Goal: Task Accomplishment & Management: Use online tool/utility

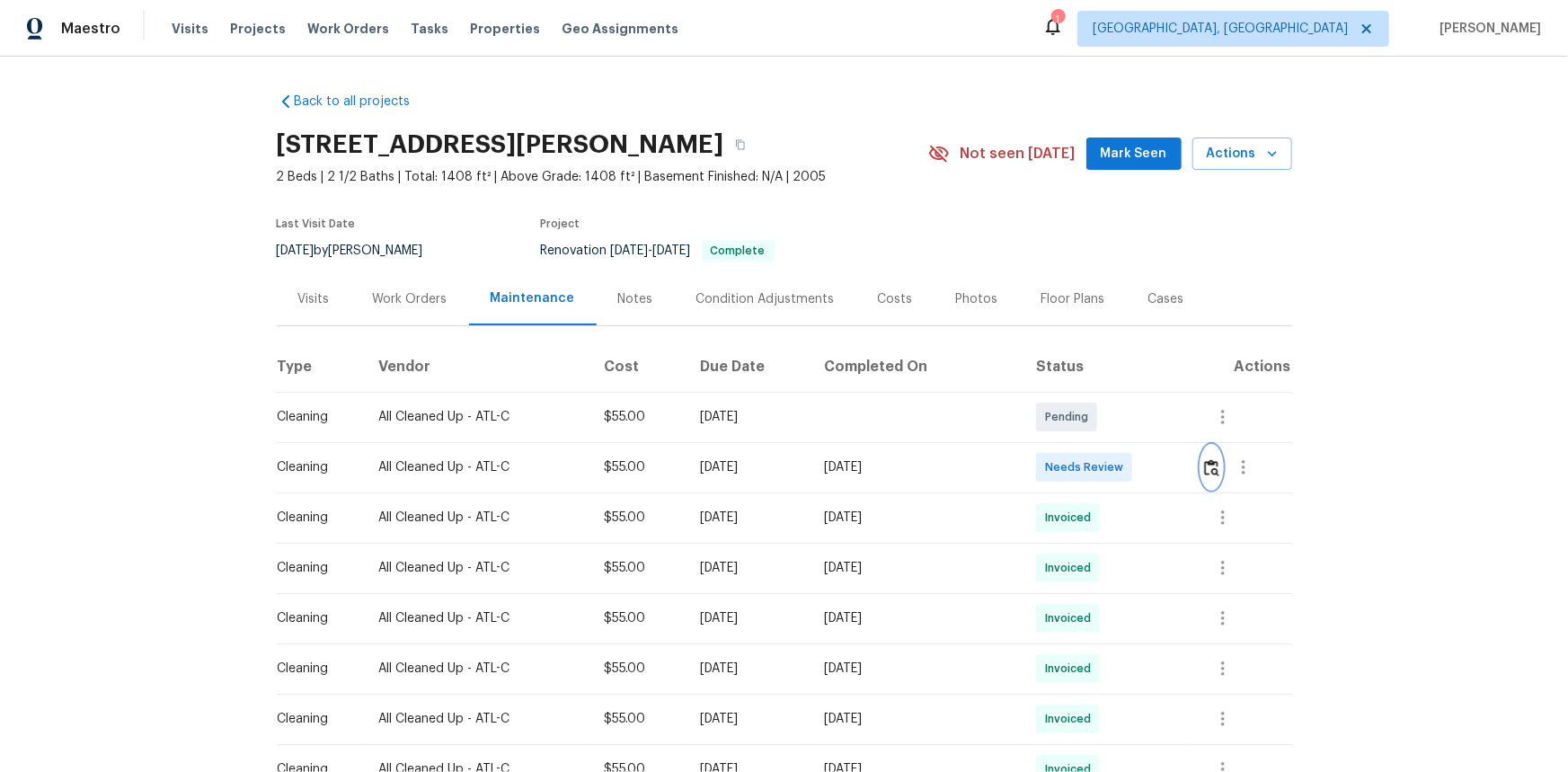
click at [1115, 476] on img "button" at bounding box center [1211, 467] width 15 height 17
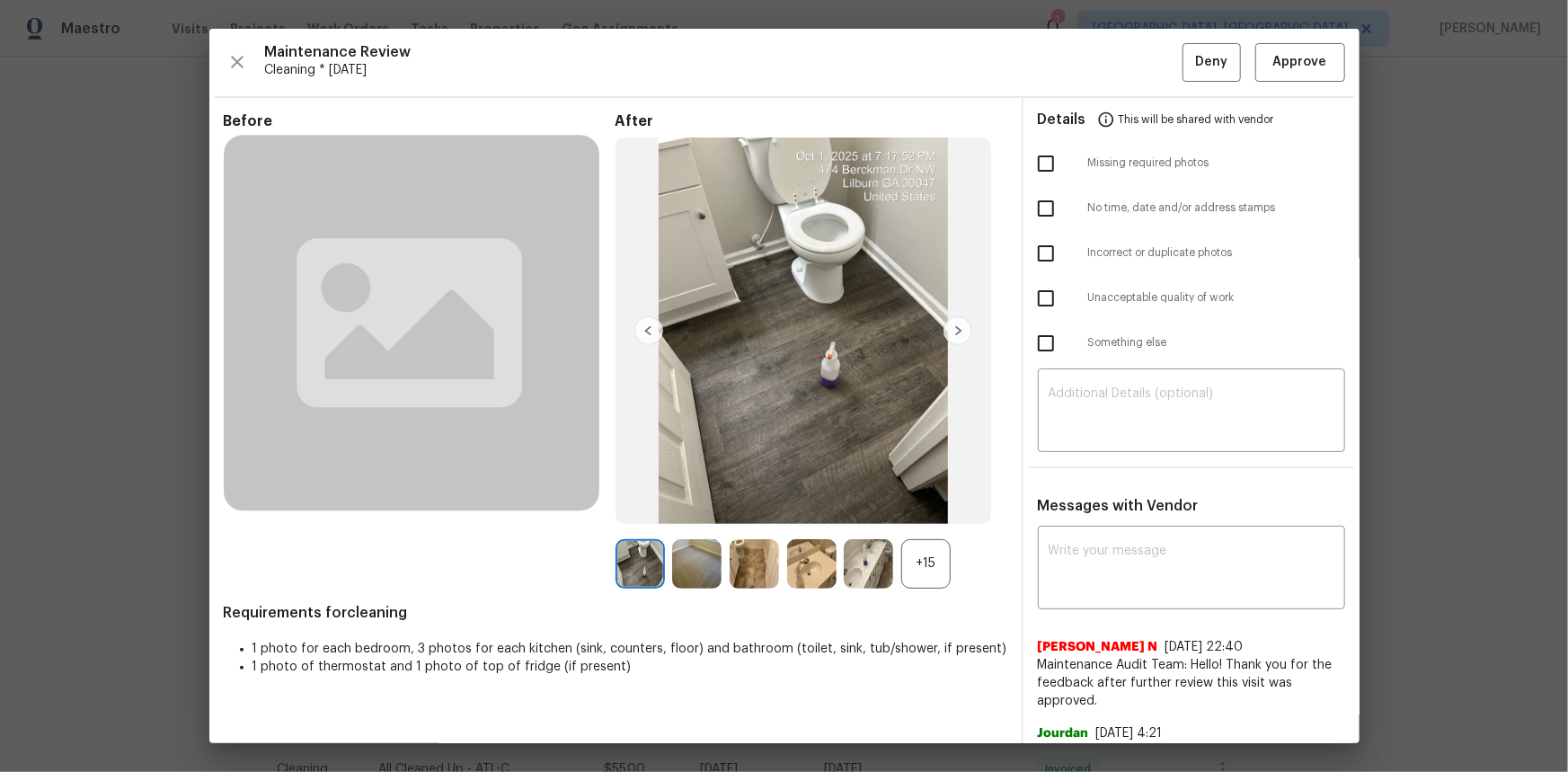
click at [918, 515] on div "+15" at bounding box center [926, 564] width 50 height 50
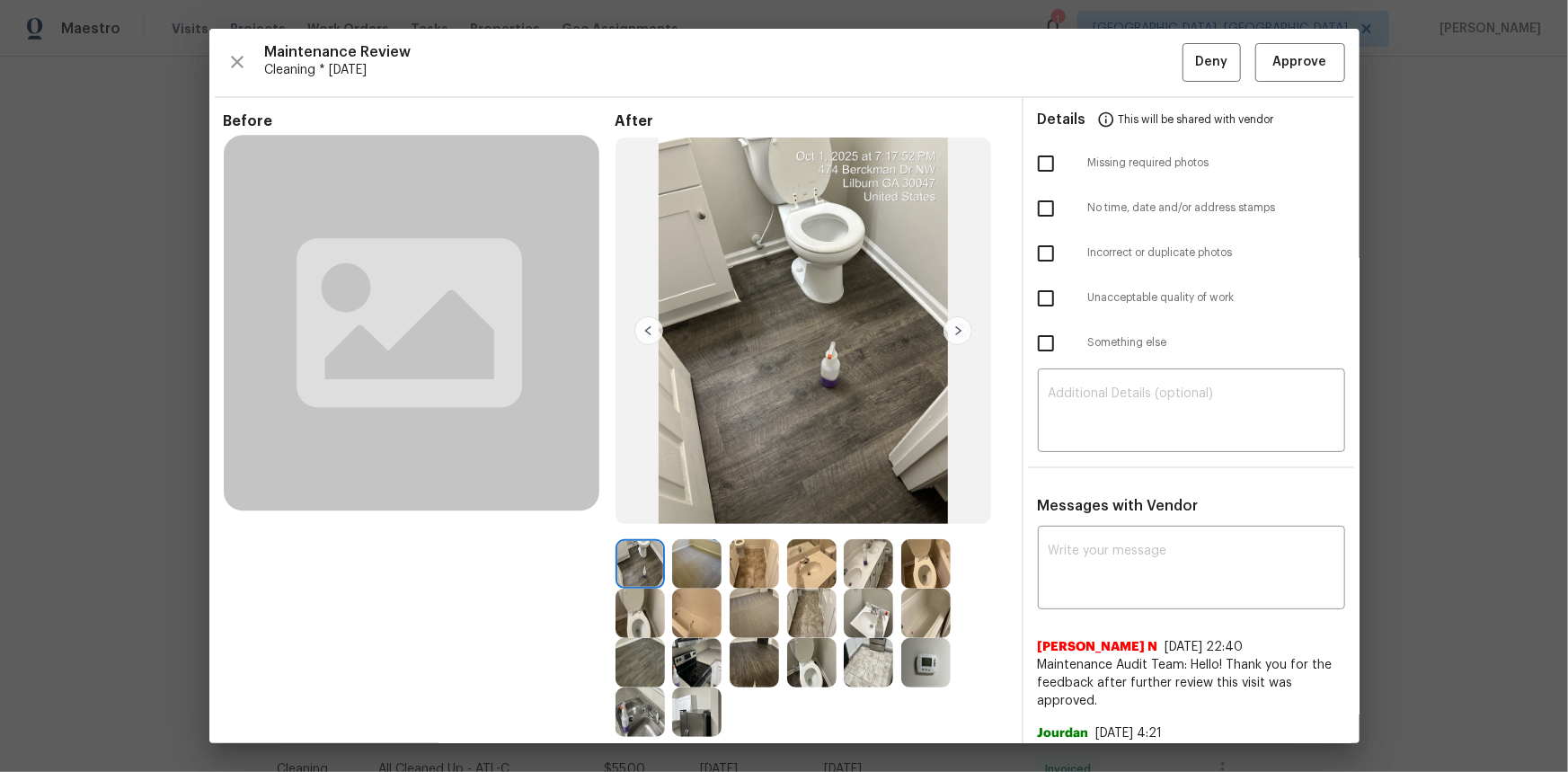
click at [926, 515] on img at bounding box center [926, 663] width 50 height 50
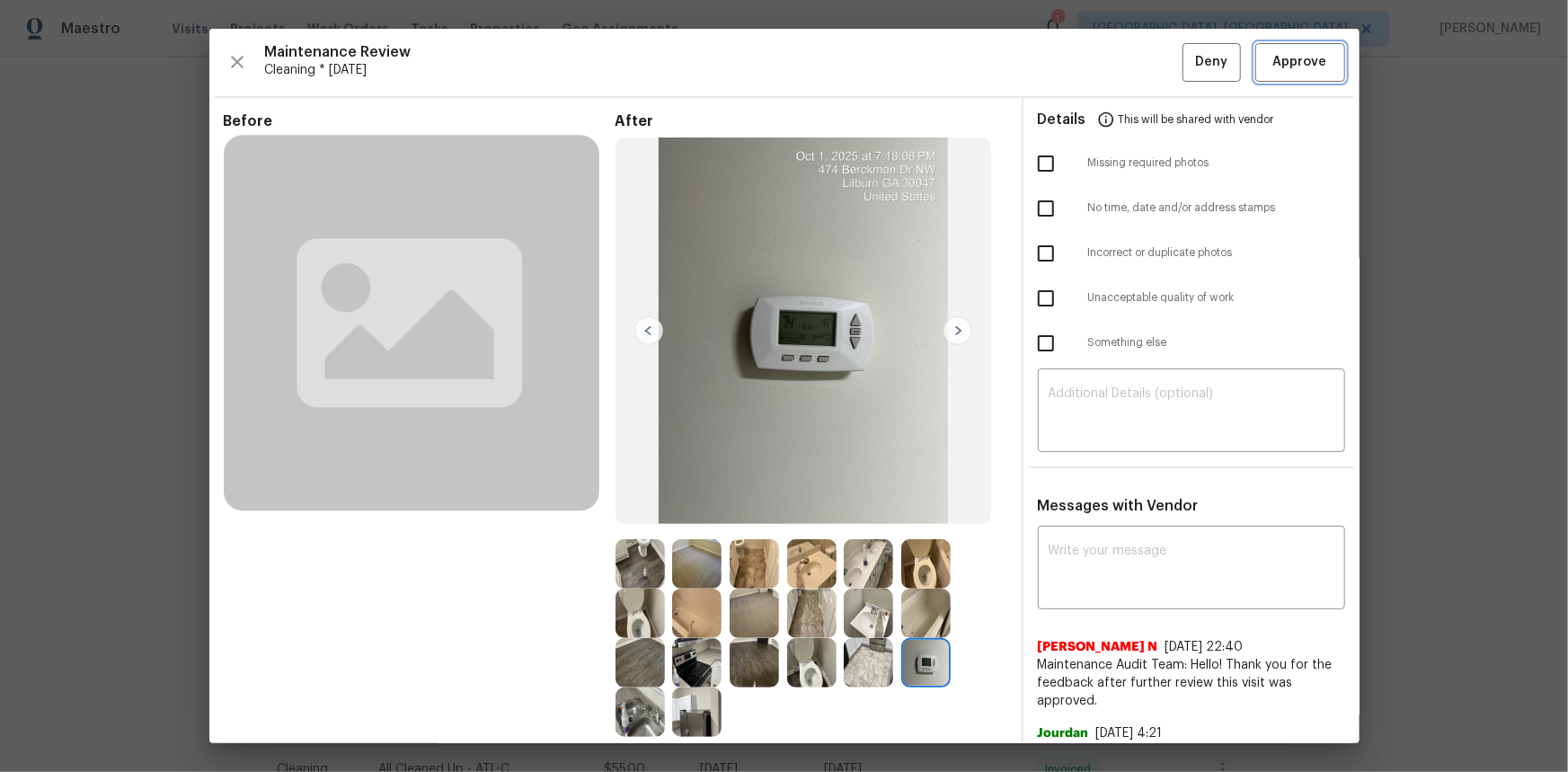
click at [1115, 64] on span "Approve" at bounding box center [1300, 62] width 54 height 23
